Goal: Go to known website: Access a specific website the user already knows

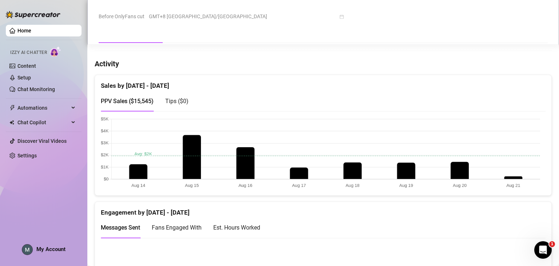
scroll to position [364, 0]
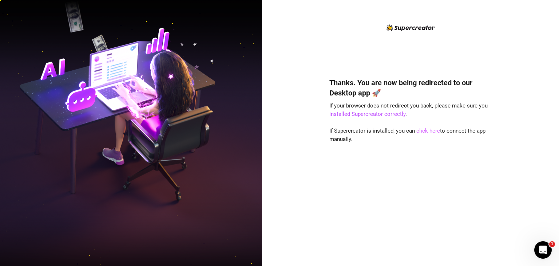
click at [424, 131] on link "click here" at bounding box center [429, 130] width 24 height 7
